Goal: Check status: Check status

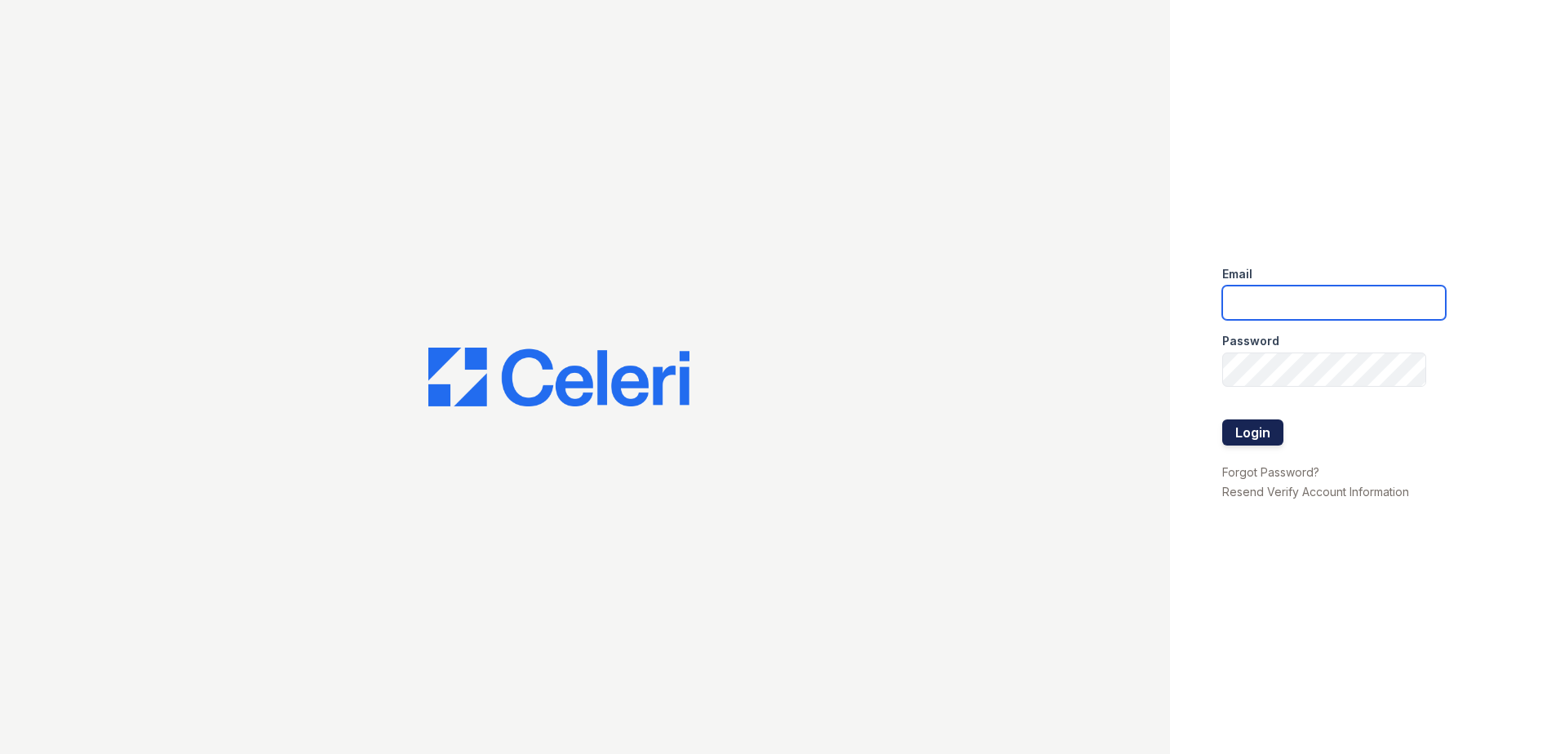
type input "[EMAIL_ADDRESS][DOMAIN_NAME]"
click at [1274, 428] on button "Login" at bounding box center [1252, 432] width 61 height 26
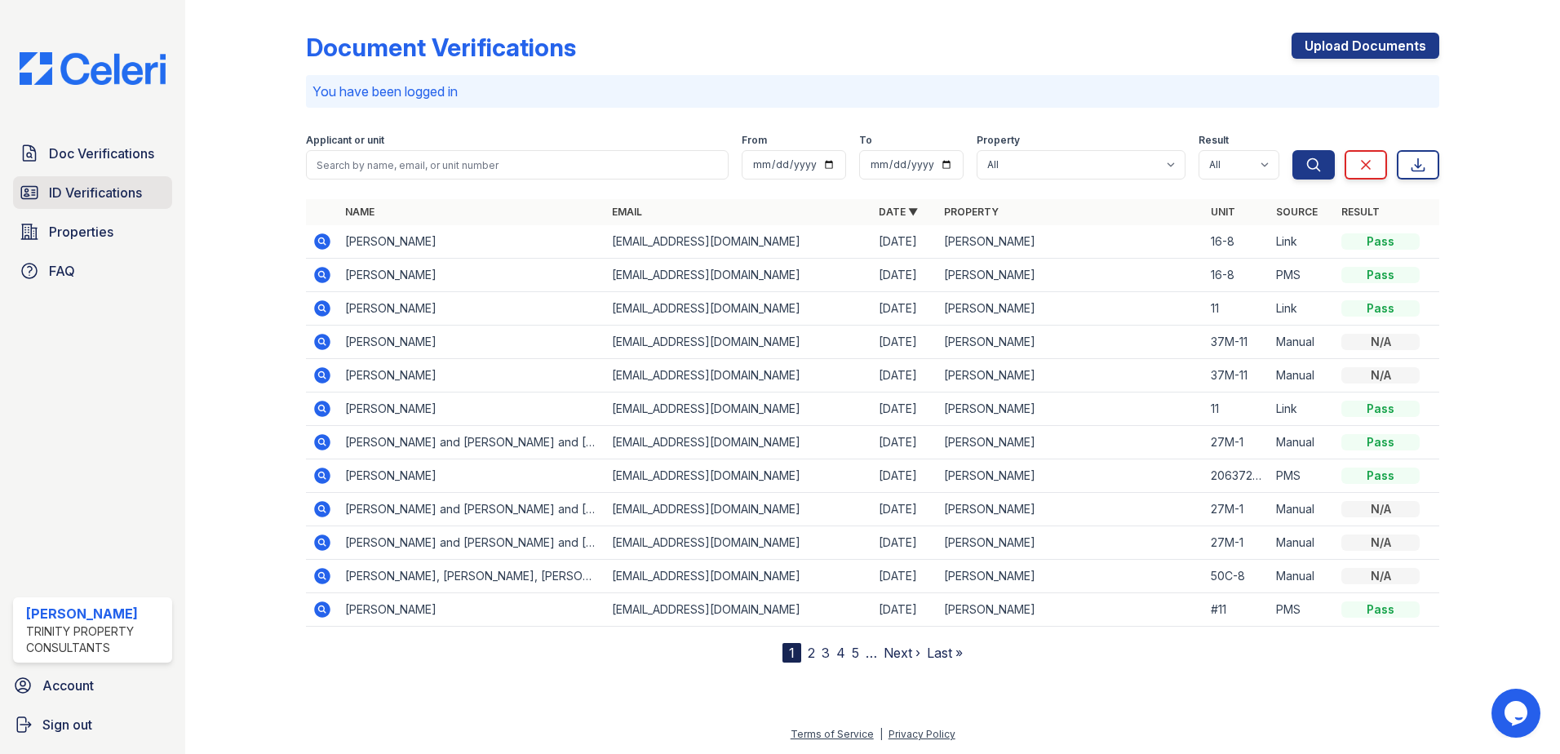
click at [86, 184] on span "ID Verifications" at bounding box center [95, 193] width 93 height 20
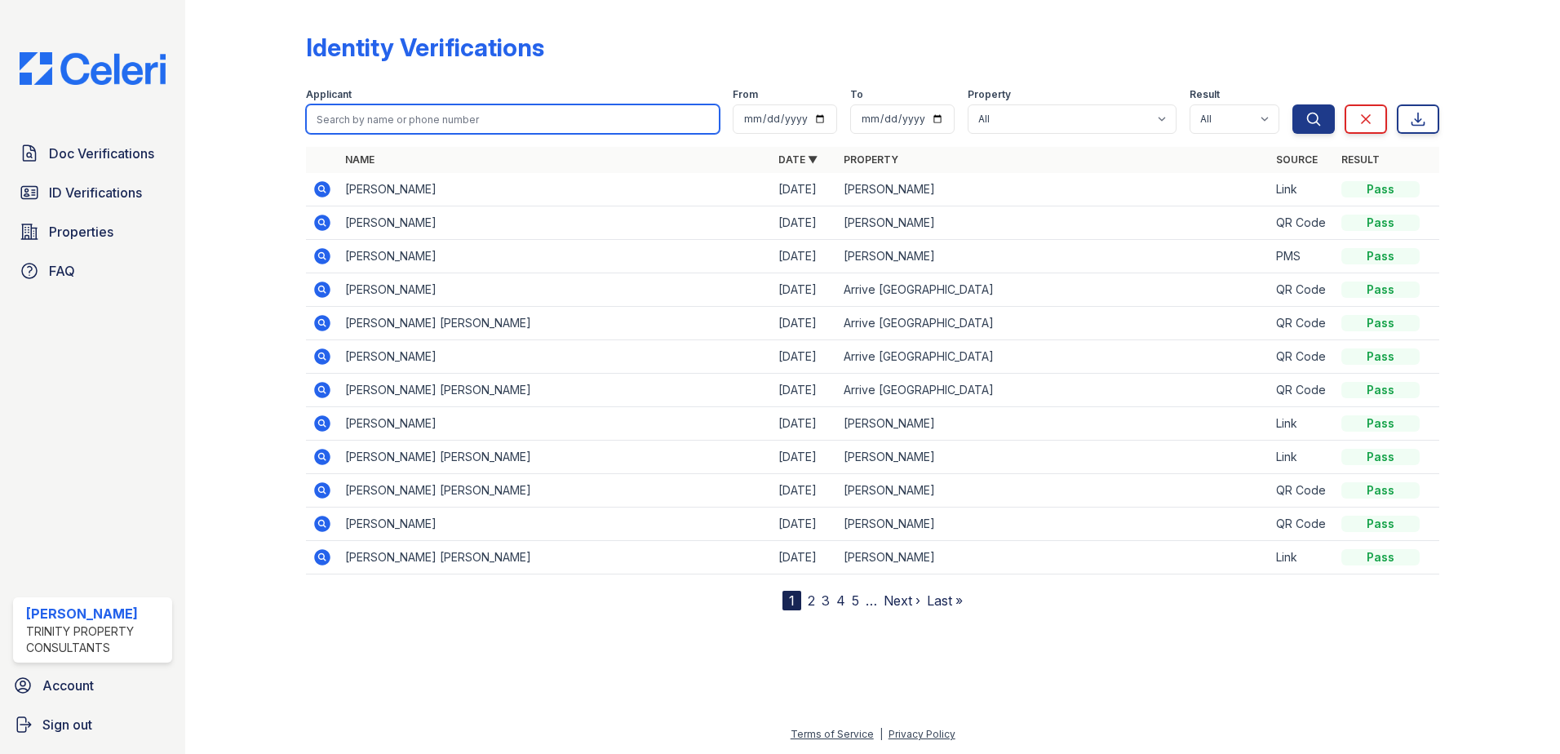
drag, startPoint x: 523, startPoint y: 113, endPoint x: 523, endPoint y: 122, distance: 9.0
click at [523, 112] on input "search" at bounding box center [513, 118] width 414 height 29
type input "Patil"
click at [1292, 104] on button "Search" at bounding box center [1313, 118] width 42 height 29
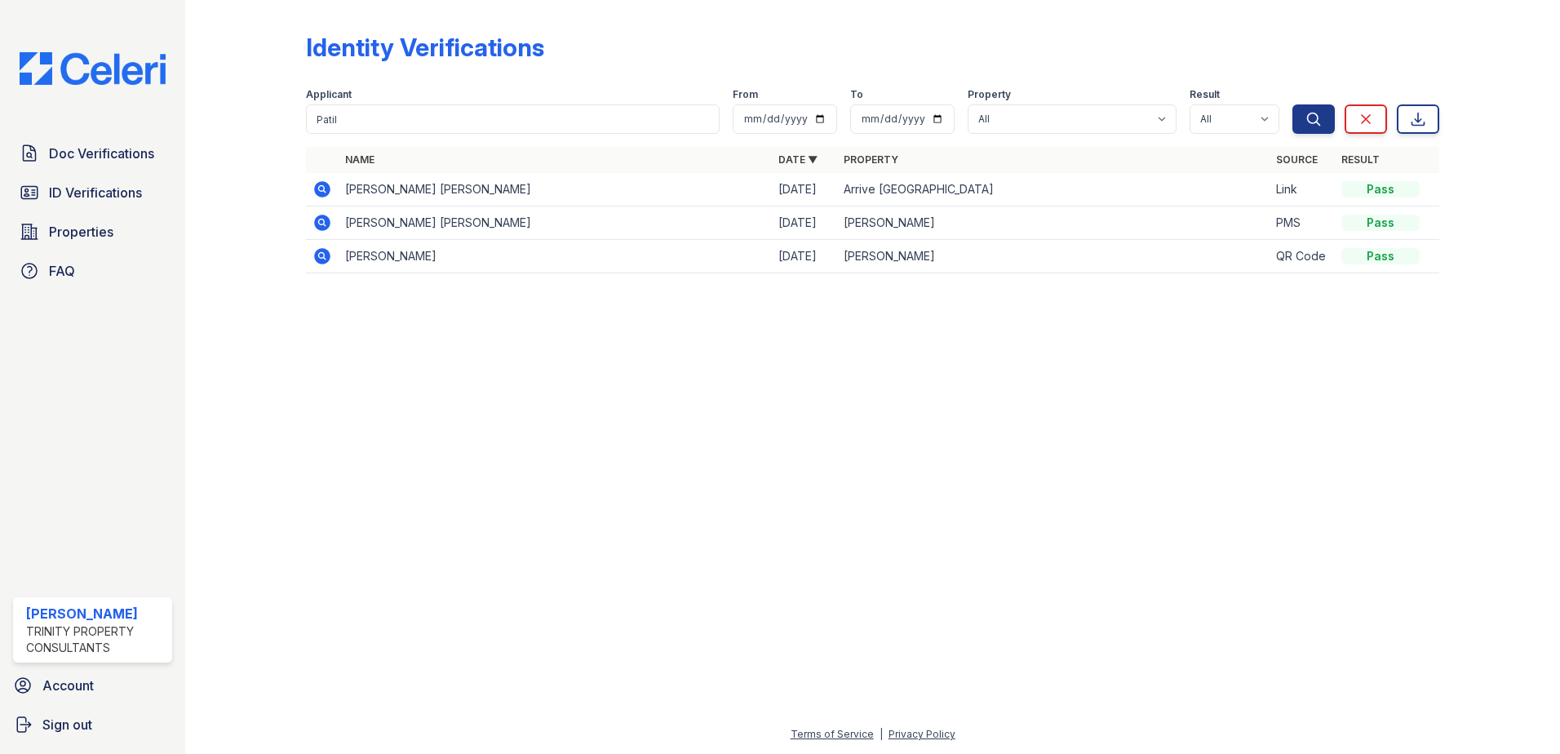
click at [322, 188] on icon at bounding box center [321, 188] width 4 height 4
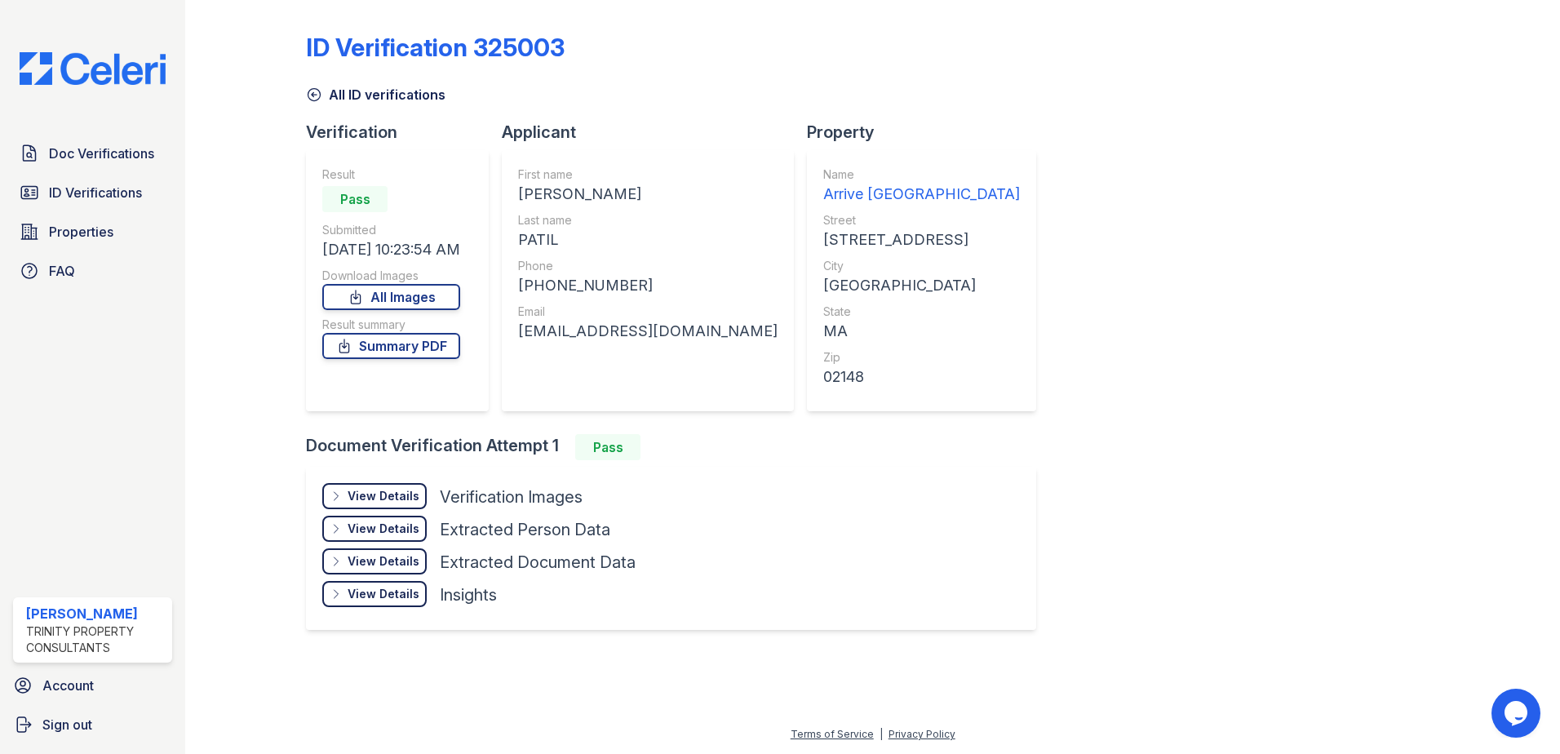
click at [387, 494] on div "View Details" at bounding box center [384, 496] width 72 height 16
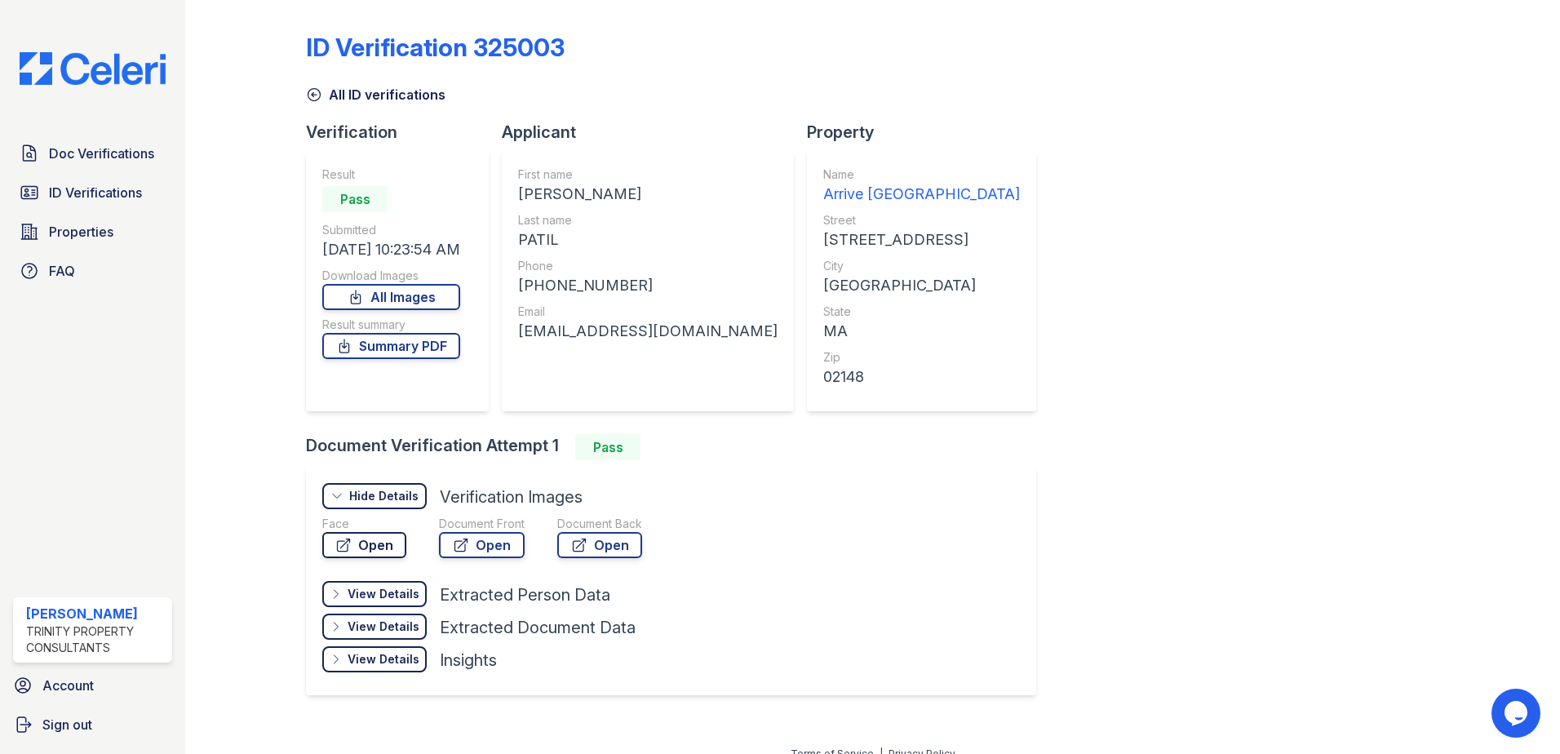
click at [366, 534] on link "Open" at bounding box center [364, 545] width 84 height 26
click at [501, 543] on link "Open" at bounding box center [482, 545] width 86 height 26
click at [482, 541] on link "Open" at bounding box center [482, 545] width 86 height 26
